Goal: Task Accomplishment & Management: Use online tool/utility

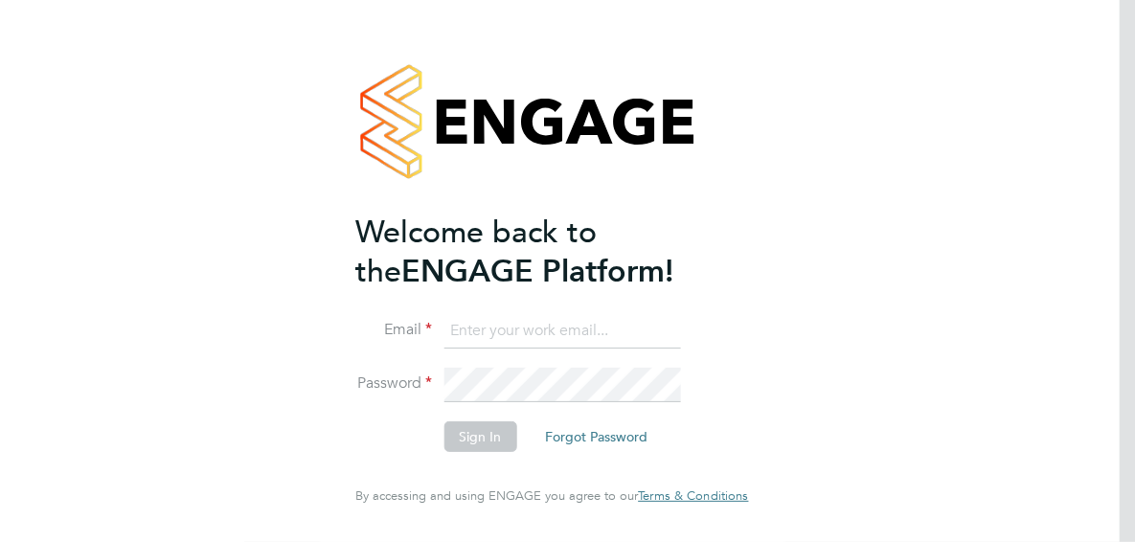
type input "jo.kenny@justice.gov.uk"
click at [1018, 521] on div "Welcome back to the ENGAGE Platform! Email jo.kenny@justice.gov.uk Password Sig…" at bounding box center [552, 271] width 1135 height 542
click at [467, 440] on button "Sign In" at bounding box center [479, 436] width 73 height 31
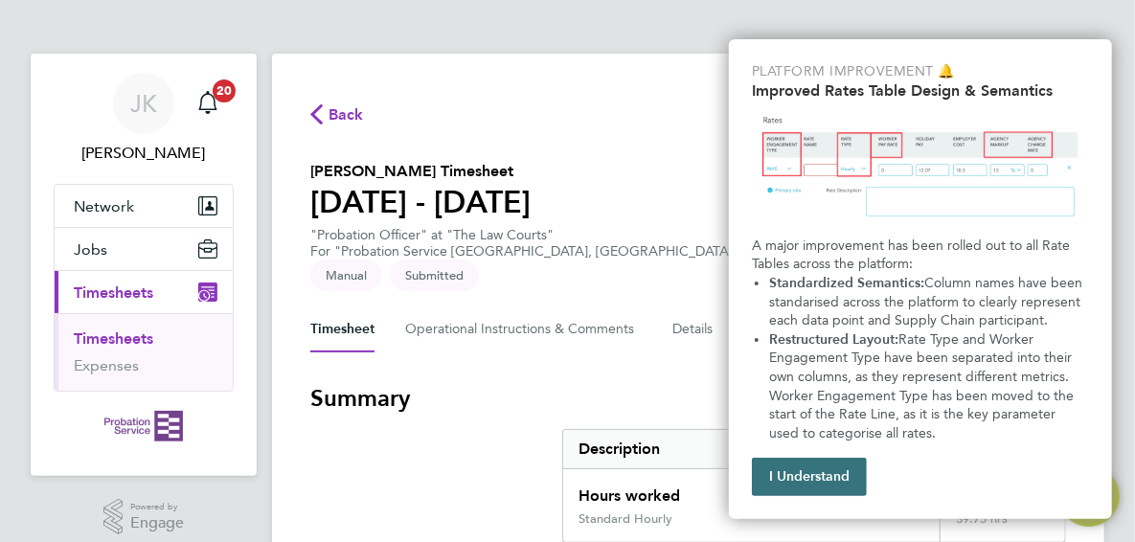
click at [822, 488] on button "I Understand" at bounding box center [809, 477] width 115 height 38
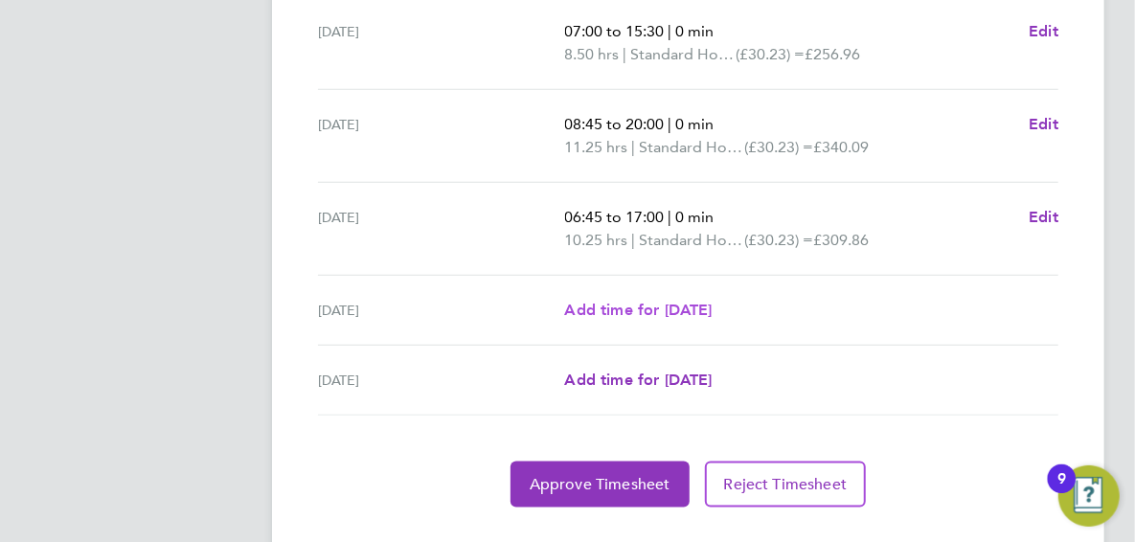
scroll to position [876, 0]
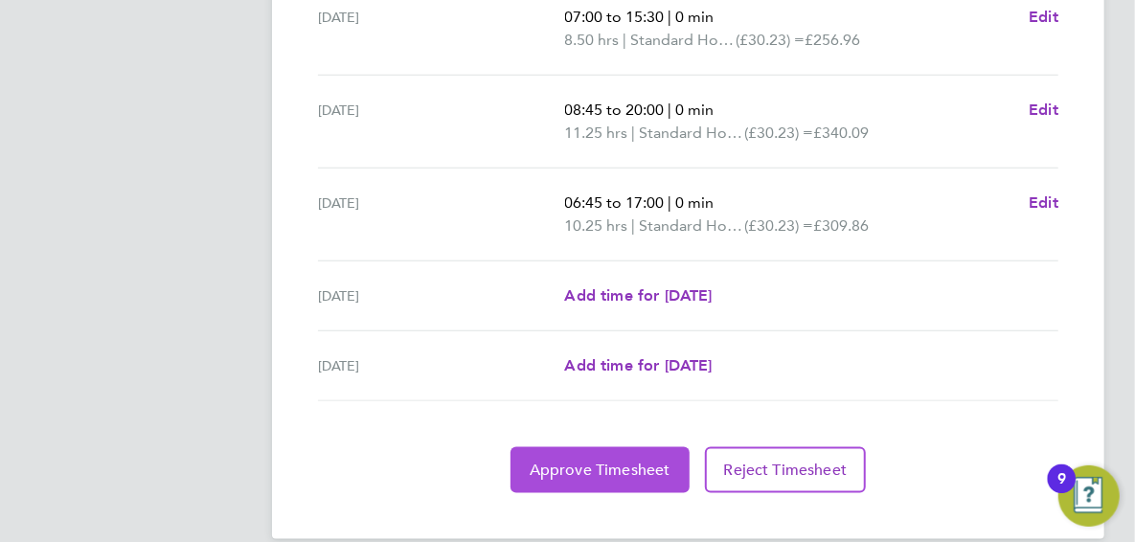
click at [638, 461] on span "Approve Timesheet" at bounding box center [600, 470] width 141 height 19
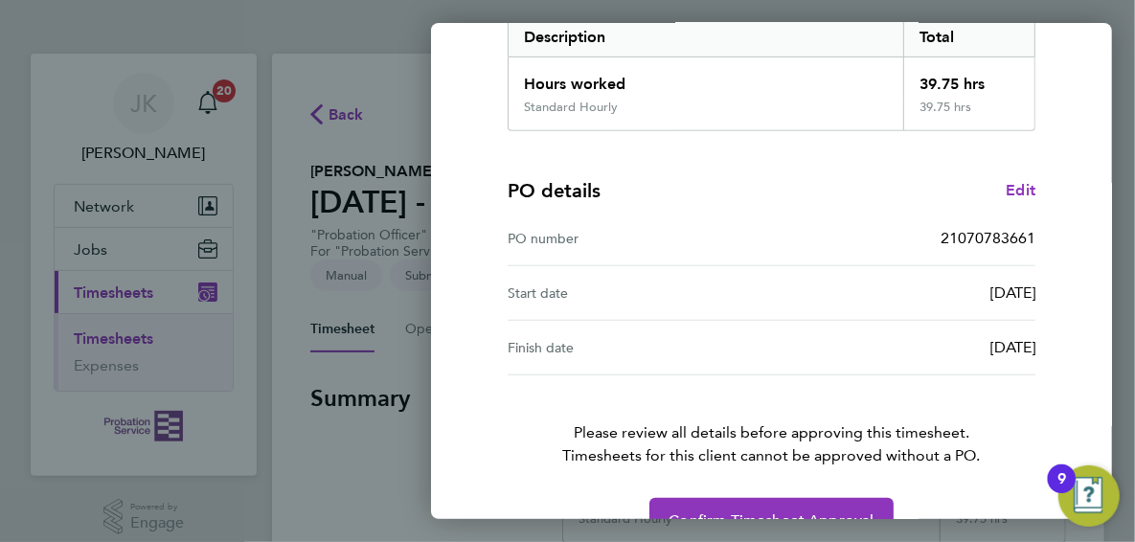
scroll to position [374, 0]
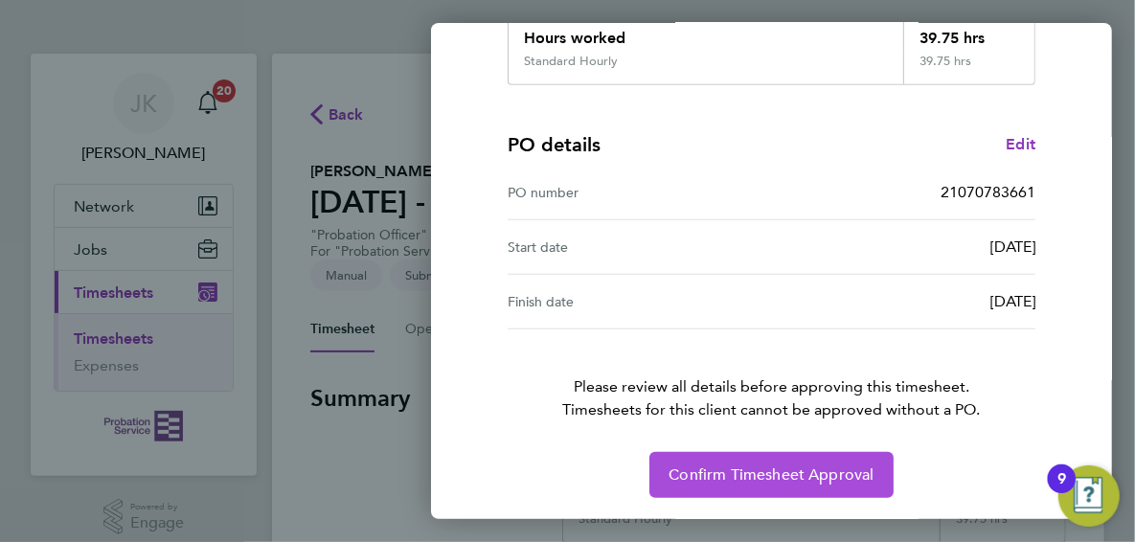
click at [820, 480] on span "Confirm Timesheet Approval" at bounding box center [770, 474] width 205 height 19
